Goal: Information Seeking & Learning: Learn about a topic

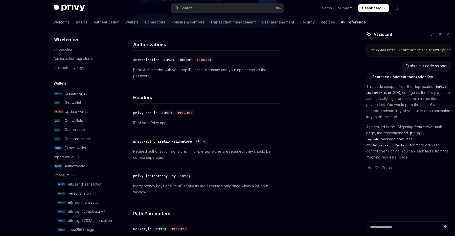
scroll to position [124, 0]
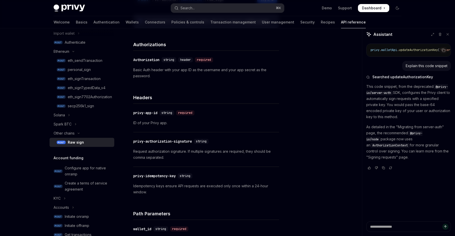
click at [374, 8] on span "Dashboard" at bounding box center [371, 8] width 19 height 5
click at [238, 10] on button "Search... ⌘ K" at bounding box center [227, 8] width 113 height 9
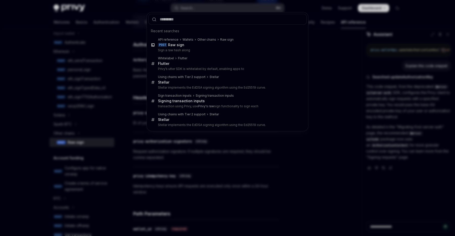
type input "*******"
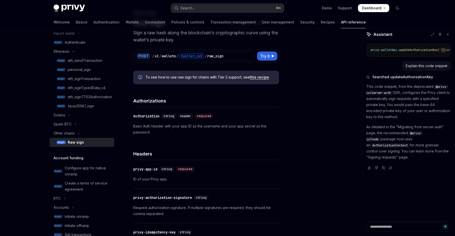
scroll to position [0, 0]
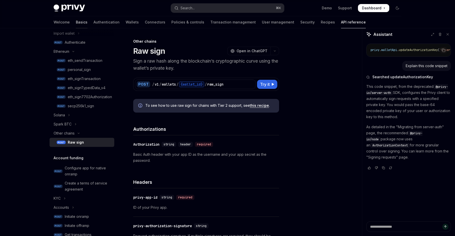
click at [76, 23] on link "Basics" at bounding box center [82, 22] width 12 height 12
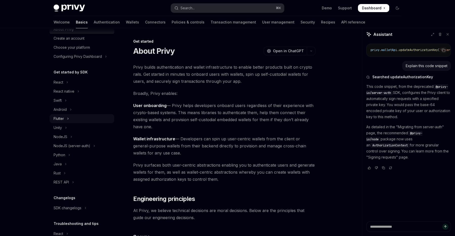
scroll to position [21, 0]
click at [70, 136] on icon "Toggle NodeJS section" at bounding box center [71, 136] width 2 height 6
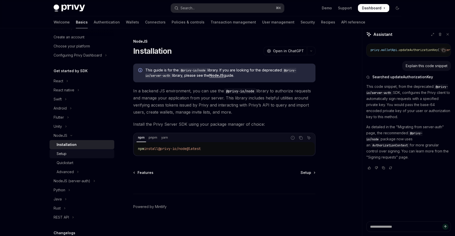
click at [76, 155] on div "Setup" at bounding box center [84, 154] width 55 height 6
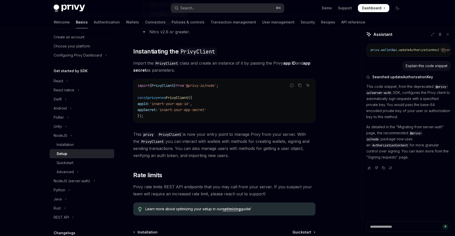
scroll to position [186, 0]
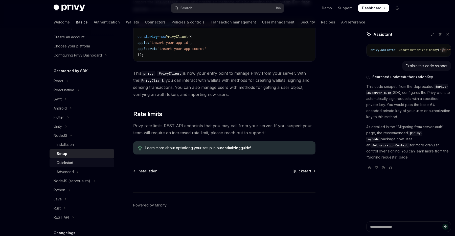
click at [73, 166] on div "Quickstart" at bounding box center [65, 163] width 17 height 6
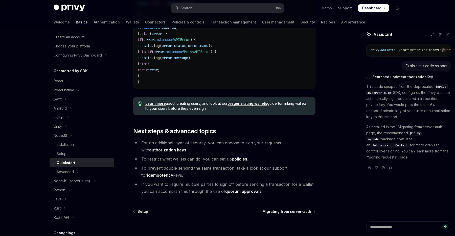
scroll to position [1029, 0]
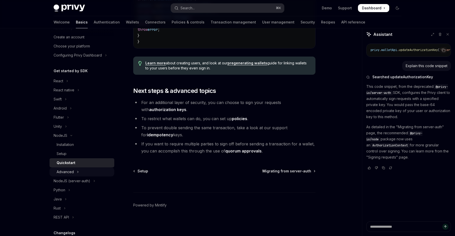
click at [71, 172] on div "Advanced" at bounding box center [65, 172] width 17 height 6
type textarea "*"
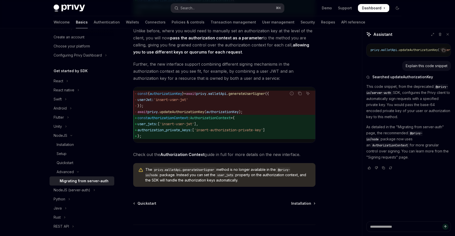
scroll to position [614, 0]
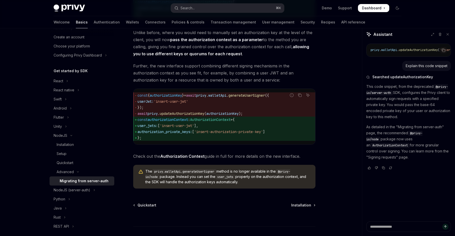
click at [212, 122] on span "AuthorizationContext" at bounding box center [210, 120] width 40 height 5
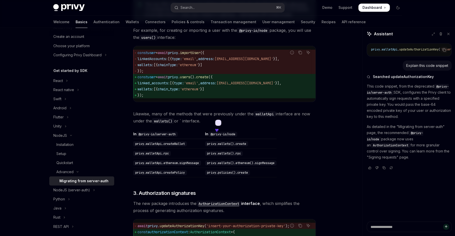
scroll to position [384, 0]
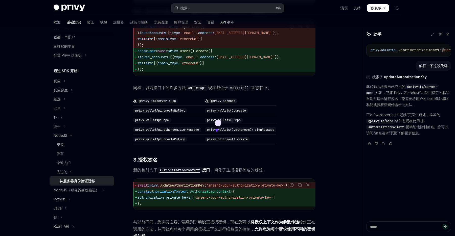
click at [220, 25] on font "API 参考" at bounding box center [227, 22] width 14 height 5
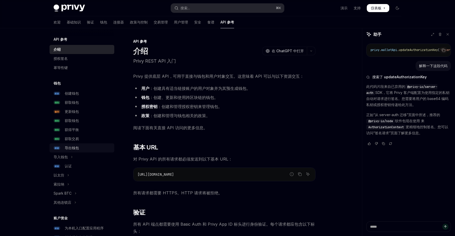
click at [75, 148] on font "导出钱包" at bounding box center [72, 148] width 14 height 4
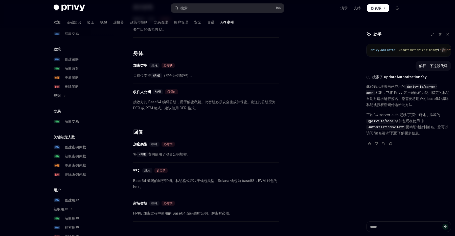
scroll to position [283, 0]
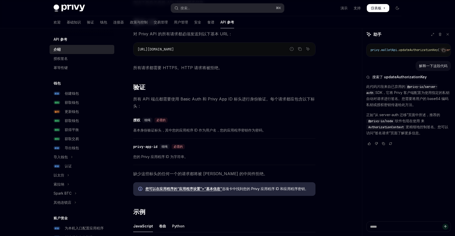
scroll to position [127, 0]
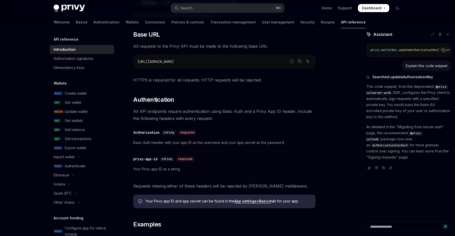
click at [288, 146] on span "Basic Auth header with your app ID as the username and your app secret as the p…" at bounding box center [224, 143] width 182 height 6
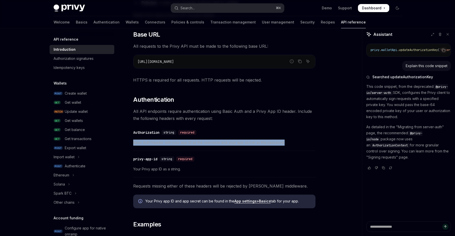
drag, startPoint x: 296, startPoint y: 145, endPoint x: 127, endPoint y: 145, distance: 168.6
click at [127, 145] on div "API reference Introduction OpenAI Open in ChatGPT Getting started with the Priv…" at bounding box center [176, 162] width 279 height 503
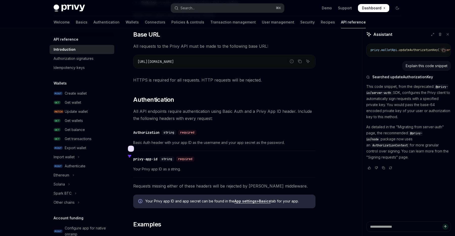
click at [131, 147] on icon at bounding box center [131, 149] width 6 height 6
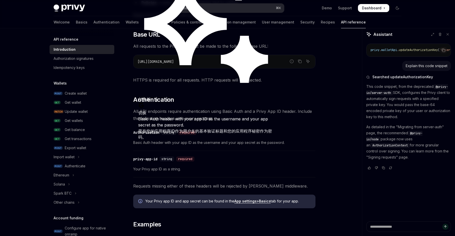
click at [226, 149] on div "​ Authorization string required Basic Auth header with your app ID as the usern…" at bounding box center [224, 139] width 182 height 24
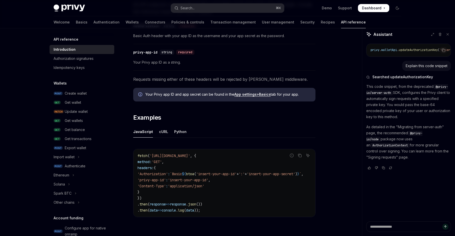
scroll to position [239, 0]
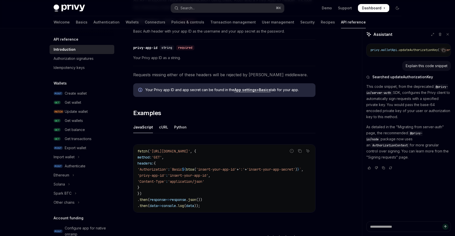
click at [182, 171] on span "`Basic" at bounding box center [176, 169] width 12 height 5
copy span "Basic"
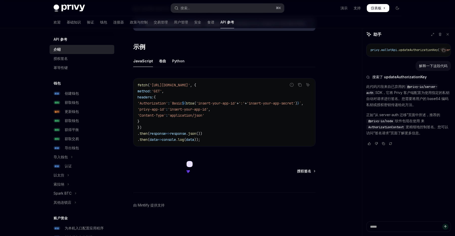
scroll to position [297, 0]
click at [84, 146] on div "导出钱包" at bounding box center [88, 148] width 47 height 6
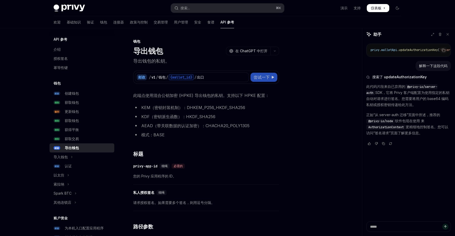
click at [264, 74] on span "尝试一下" at bounding box center [262, 77] width 16 height 6
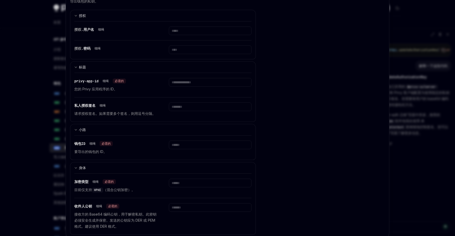
scroll to position [41, 0]
click at [24, 135] on div at bounding box center [227, 118] width 455 height 236
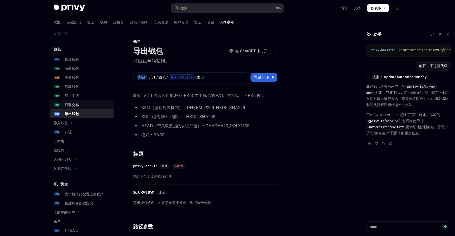
scroll to position [37, 0]
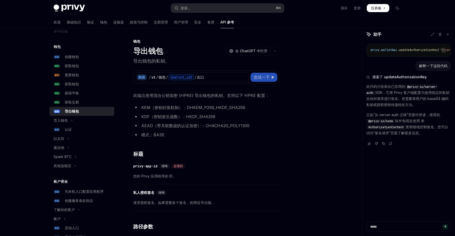
click at [261, 79] on font "尝试一下" at bounding box center [262, 77] width 16 height 5
type textarea "*"
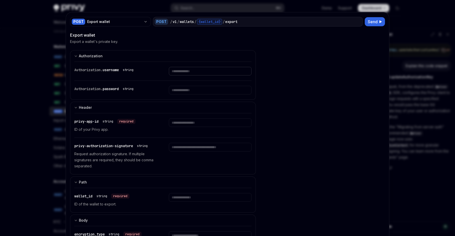
click at [187, 75] on input "Enter username" at bounding box center [210, 71] width 82 height 9
paste input "**********"
type input "**********"
click at [198, 91] on input "Enter password" at bounding box center [203, 90] width 78 height 9
paste input "**********"
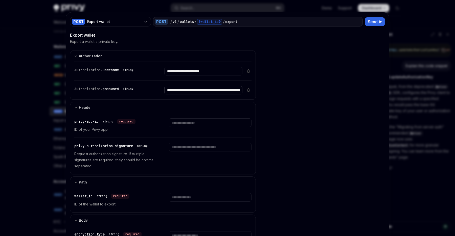
scroll to position [0, 115]
type input "**********"
click at [187, 71] on input "**********" at bounding box center [203, 71] width 78 height 9
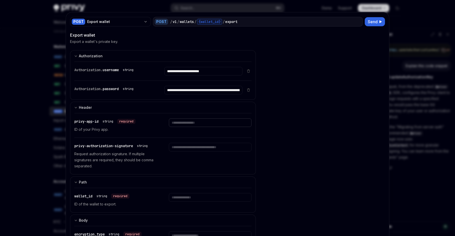
click at [180, 121] on input "Enter privy-app-id" at bounding box center [210, 123] width 82 height 9
paste input "**********"
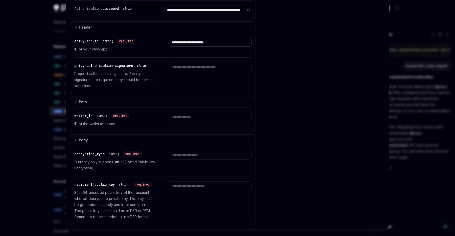
scroll to position [85, 0]
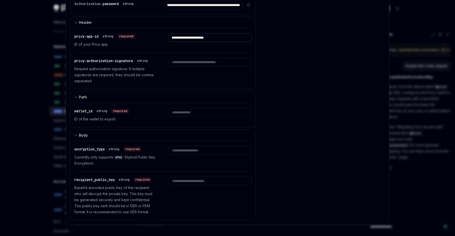
type input "**********"
click at [172, 113] on input "Enter wallet_id" at bounding box center [210, 112] width 82 height 9
paste input "**********"
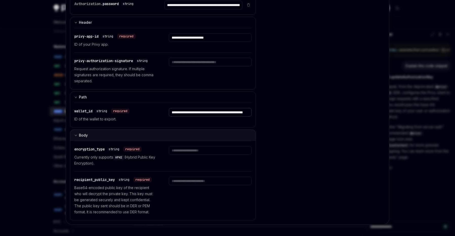
scroll to position [86, 0]
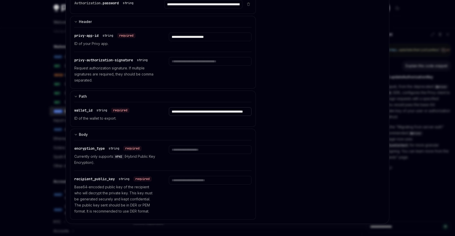
type input "**********"
click at [120, 158] on span "HPKE" at bounding box center [118, 157] width 7 height 4
copy span "HPKE"
click at [194, 151] on input "Enter encryption_type" at bounding box center [210, 150] width 82 height 9
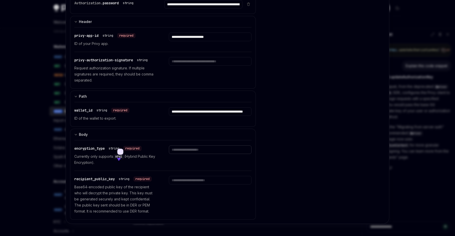
paste input "****"
type input "****"
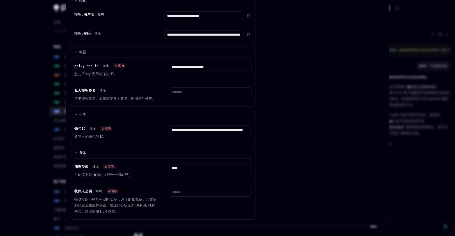
scroll to position [86, 0]
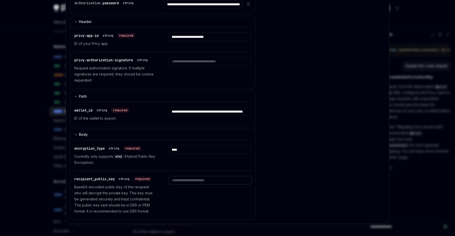
click at [205, 180] on input "Enter recipient_public_key" at bounding box center [210, 180] width 82 height 9
type input "***"
click at [200, 195] on div "***" at bounding box center [210, 195] width 82 height 38
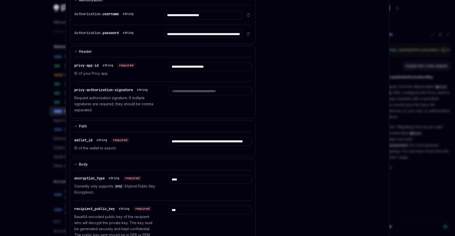
scroll to position [0, 0]
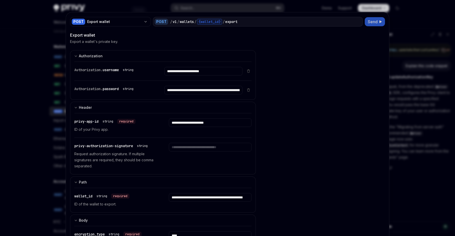
click at [372, 22] on span "Send" at bounding box center [373, 22] width 10 height 6
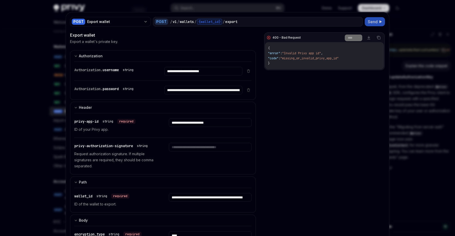
click at [40, 77] on div at bounding box center [227, 118] width 455 height 236
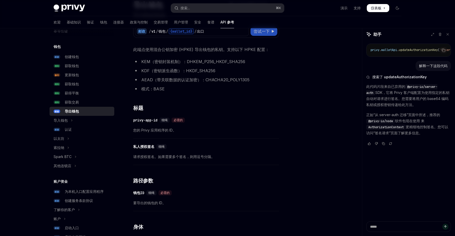
scroll to position [45, 0]
click at [187, 152] on div "​ 私人授权签名 细绳 请求授权签名。如果需要多个签名，则用逗号分隔。" at bounding box center [206, 154] width 146 height 24
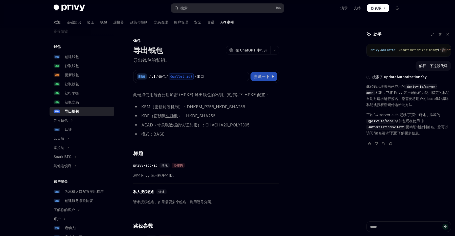
scroll to position [0, 0]
click at [258, 78] on font "尝试一下" at bounding box center [262, 77] width 16 height 5
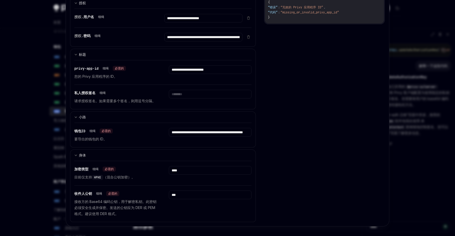
scroll to position [56, 0]
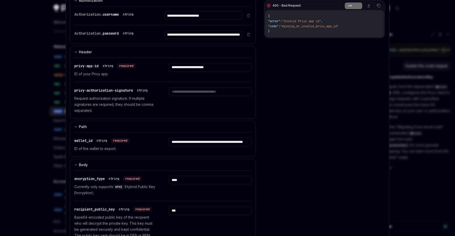
click at [26, 126] on div at bounding box center [227, 118] width 455 height 236
type textarea "*"
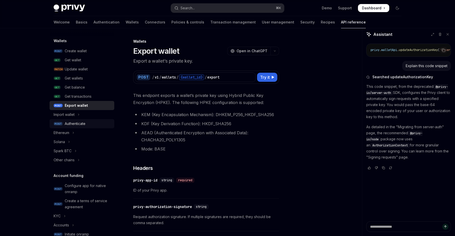
scroll to position [41, 0]
click at [210, 5] on button "Search... ⌘ K" at bounding box center [227, 8] width 113 height 9
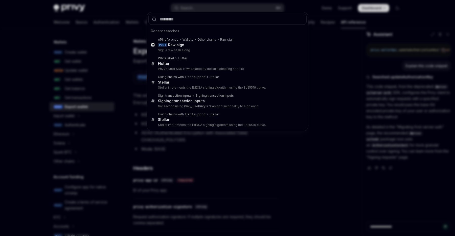
type input "********"
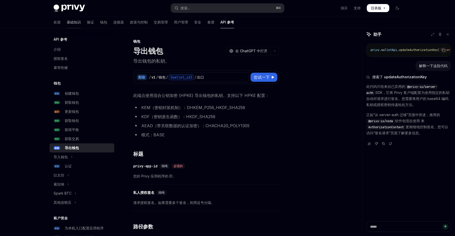
click at [67, 22] on font "基础知识" at bounding box center [74, 22] width 14 height 4
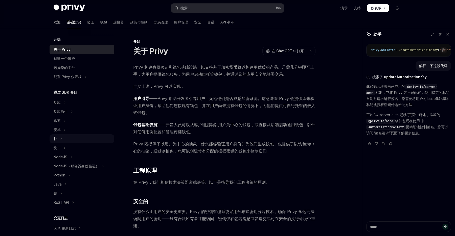
click at [65, 140] on button "扑" at bounding box center [82, 138] width 65 height 9
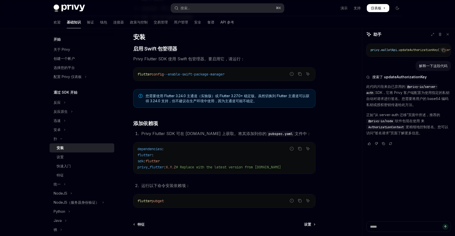
scroll to position [192, 0]
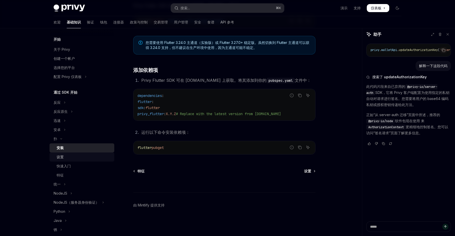
click at [71, 157] on div "设置" at bounding box center [84, 157] width 55 height 6
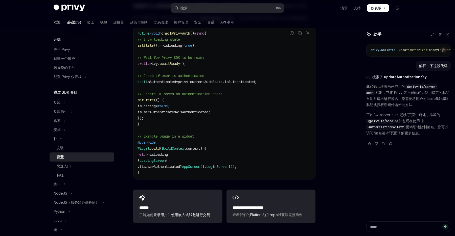
scroll to position [429, 0]
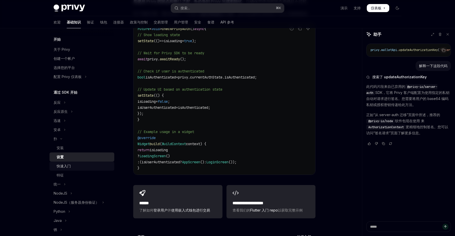
click at [83, 165] on div "快速入门" at bounding box center [84, 166] width 55 height 6
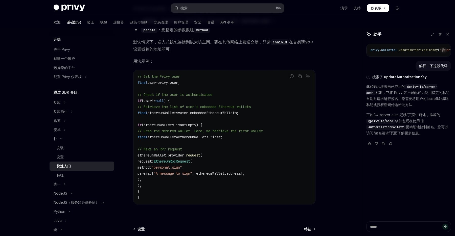
scroll to position [912, 0]
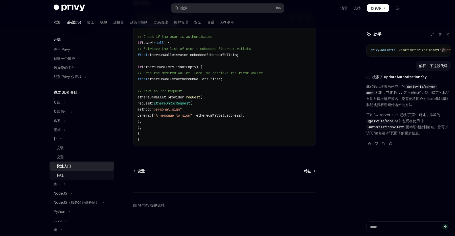
click at [78, 174] on div "特征" at bounding box center [84, 175] width 55 height 6
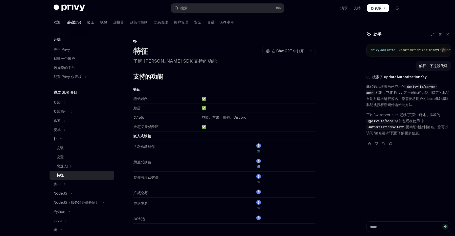
click at [87, 22] on font "验证" at bounding box center [90, 22] width 7 height 4
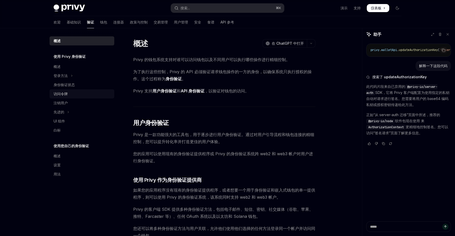
click at [72, 94] on div "访问令牌" at bounding box center [83, 94] width 58 height 6
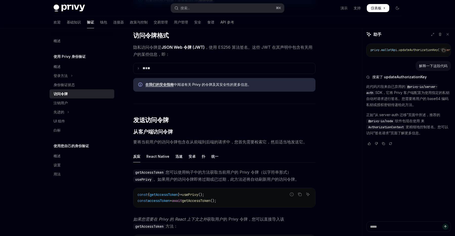
scroll to position [109, 0]
click at [202, 156] on font "扑" at bounding box center [204, 156] width 4 height 4
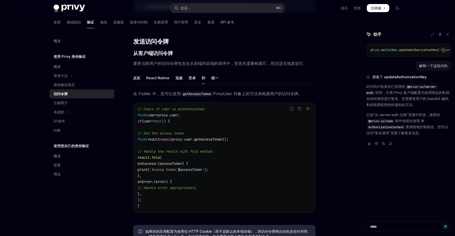
scroll to position [188, 0]
drag, startPoint x: 141, startPoint y: 140, endPoint x: 268, endPoint y: 140, distance: 127.1
click at [268, 140] on code "// Check if user is authenticated final user = privy.user; if (user != null ) {…" at bounding box center [224, 157] width 174 height 103
drag, startPoint x: 268, startPoint y: 140, endPoint x: 136, endPoint y: 141, distance: 131.2
click at [136, 141] on div "// Check if user is authenticated final user = privy.user; if (user != null ) {…" at bounding box center [224, 157] width 182 height 110
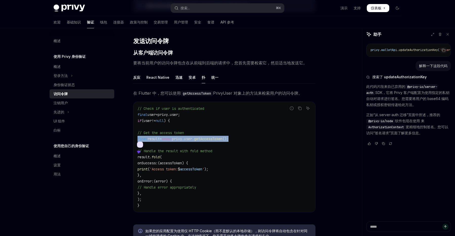
copy span "final result = await privy.user. getAccessToken ();"
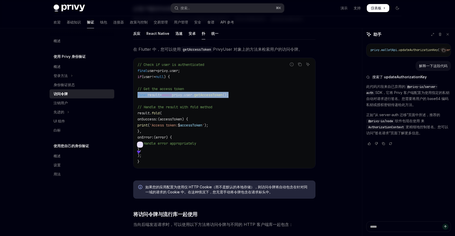
scroll to position [233, 0]
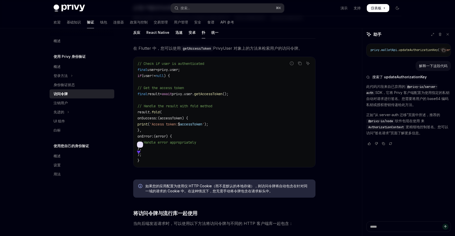
click at [155, 116] on span "onSuccess" at bounding box center [146, 118] width 18 height 5
drag, startPoint x: 140, startPoint y: 111, endPoint x: 157, endPoint y: 152, distance: 44.5
click at [157, 152] on code "// Check if user is authenticated final user = privy.user; if (user != null ) {…" at bounding box center [224, 112] width 174 height 103
copy code "result. fold ( onSuccess : (accessToken) { print ( 'Access token: $ accessToken…"
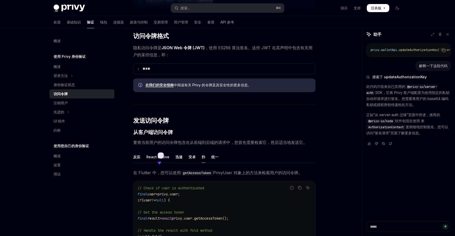
scroll to position [109, 0]
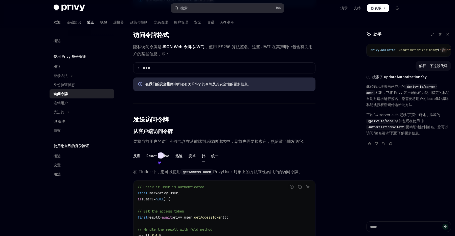
click at [197, 9] on button "搜索... ⌘ K" at bounding box center [227, 8] width 113 height 9
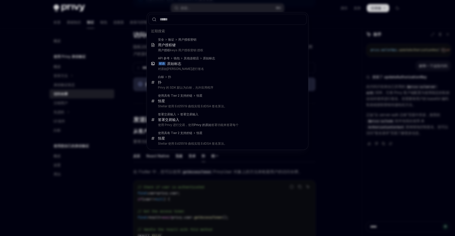
click at [137, 46] on div "近期搜索 安全 验证 用户授权密钥 用户授权 键 用户授权 keys 用户授权密钥 授权 API 参考 钱包 其他连锁店 原始标志 邮政 原始标志 对原始哈希…" at bounding box center [227, 118] width 455 height 236
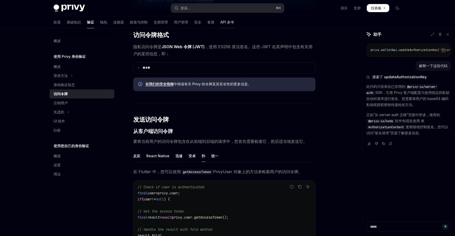
click at [220, 26] on link "API 参考" at bounding box center [227, 22] width 14 height 12
type textarea "*"
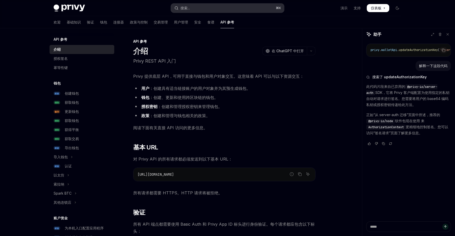
click at [205, 9] on button "搜索... ⌘ K" at bounding box center [227, 8] width 113 height 9
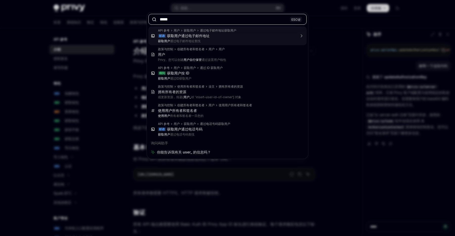
paste input "****"
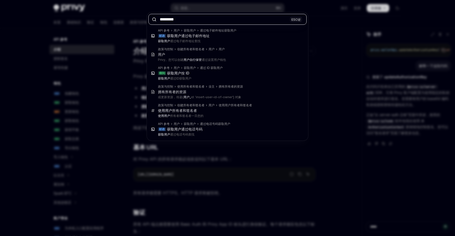
type input "*********"
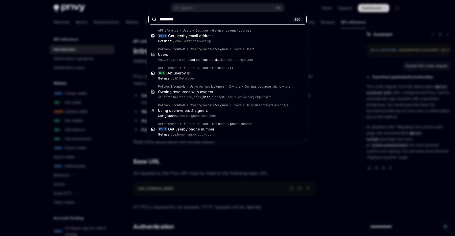
click at [224, 17] on input "*********" at bounding box center [227, 19] width 158 height 11
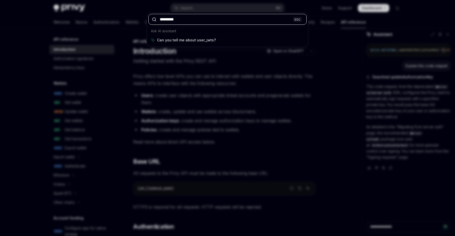
drag, startPoint x: 181, startPoint y: 21, endPoint x: 153, endPoint y: 20, distance: 27.6
click at [154, 21] on div "********* ESC" at bounding box center [227, 19] width 161 height 14
click at [114, 79] on div "********* ESC Ask AI assistant Can you tell me about user_jwts?" at bounding box center [227, 118] width 455 height 236
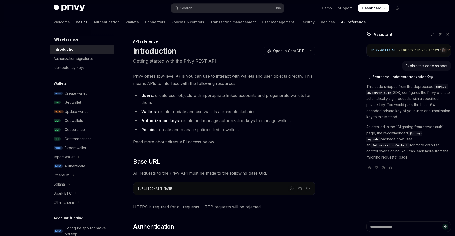
click at [76, 23] on link "Basics" at bounding box center [82, 22] width 12 height 12
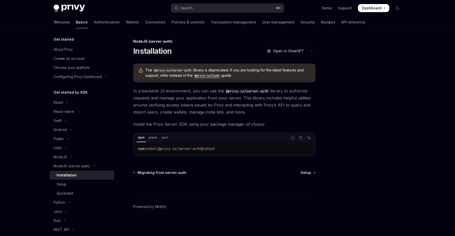
click at [212, 75] on code "@privy-io/node" at bounding box center [207, 75] width 29 height 5
type textarea "*"
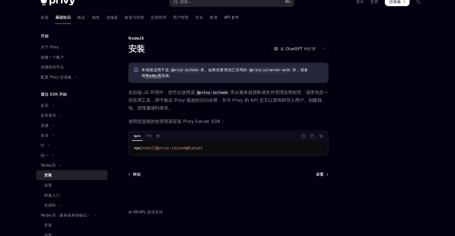
drag, startPoint x: 137, startPoint y: 140, endPoint x: 226, endPoint y: 140, distance: 89.7
click at [227, 140] on div "npm install @privy-io/node@latest" at bounding box center [224, 141] width 181 height 13
copy span "npm install @privy-io/node@latest"
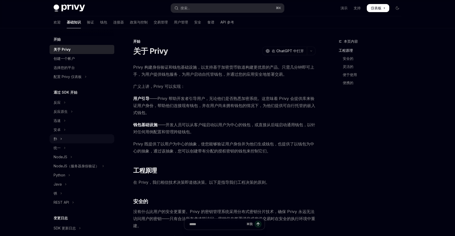
click at [67, 136] on button "扑" at bounding box center [82, 138] width 65 height 9
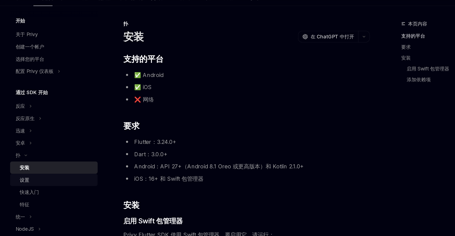
click at [77, 156] on div "设置" at bounding box center [84, 157] width 55 height 6
type textarea "*"
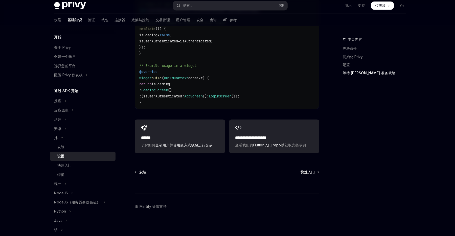
scroll to position [495, 0]
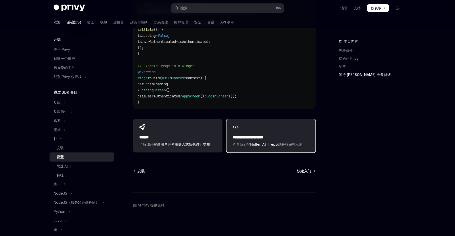
click at [264, 133] on div "**********" at bounding box center [270, 135] width 89 height 33
